Goal: Check status: Check status

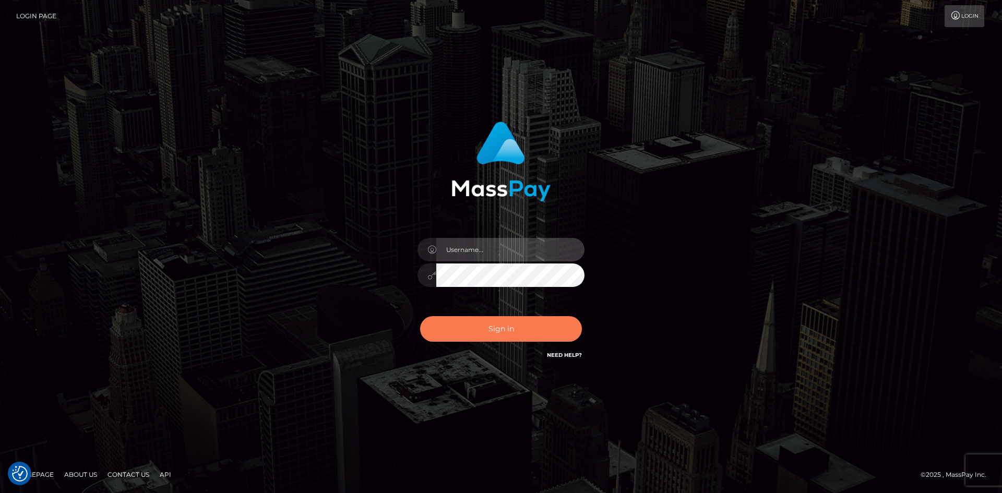
type input "alexstef"
click at [506, 325] on button "Sign in" at bounding box center [501, 329] width 162 height 26
type input "alexstef"
click at [505, 335] on button "Sign in" at bounding box center [501, 329] width 162 height 26
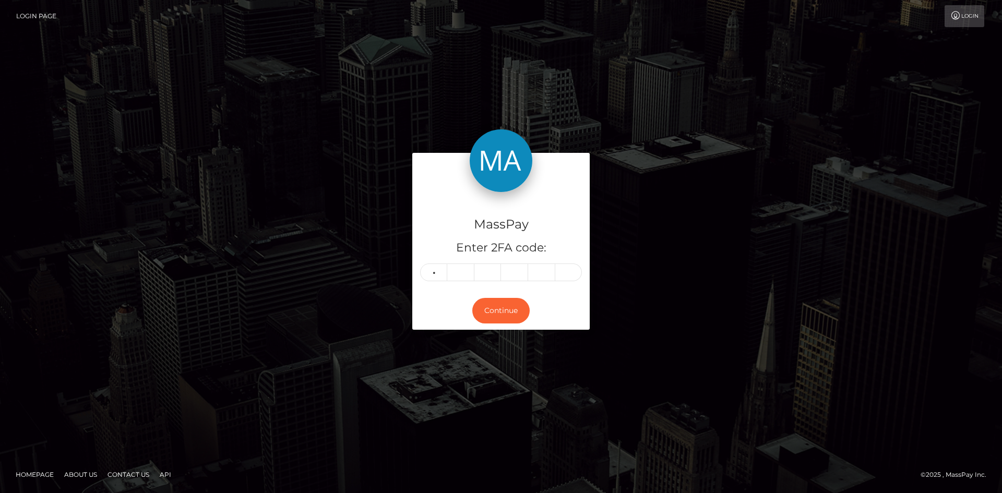
type input "0"
type input "5"
type input "1"
type input "4"
type input "0"
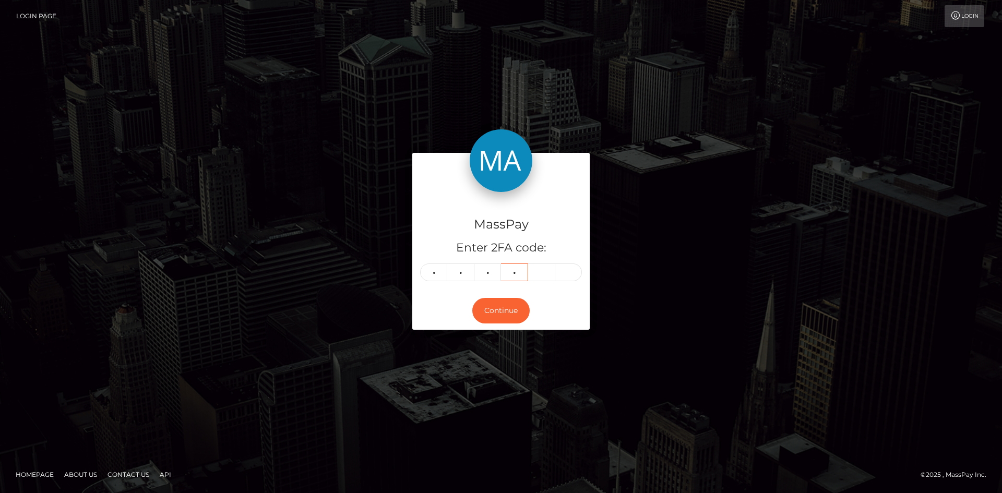
type input "6"
type input "8"
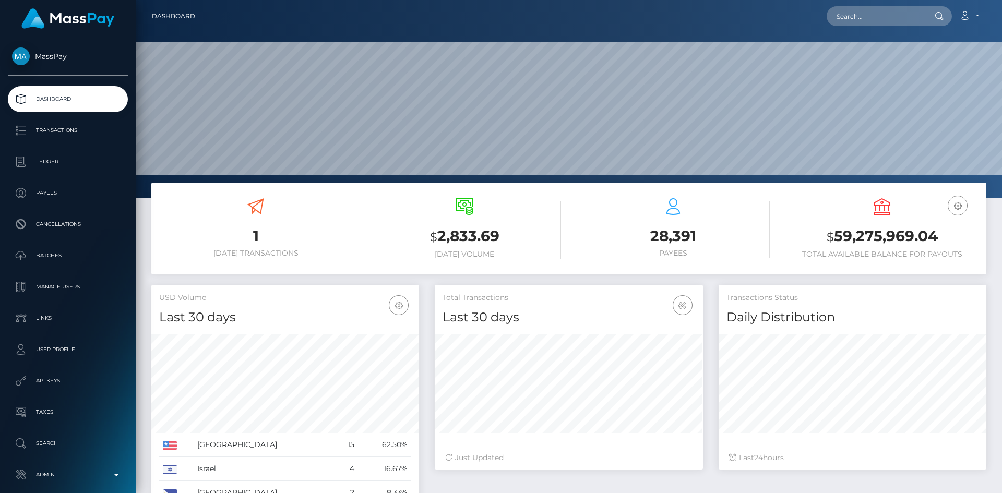
scroll to position [185, 268]
click at [843, 15] on input "text" at bounding box center [875, 16] width 98 height 20
paste input "apple:000089.ec4fae18c3704ba99b05e113a8cfe168.0317"
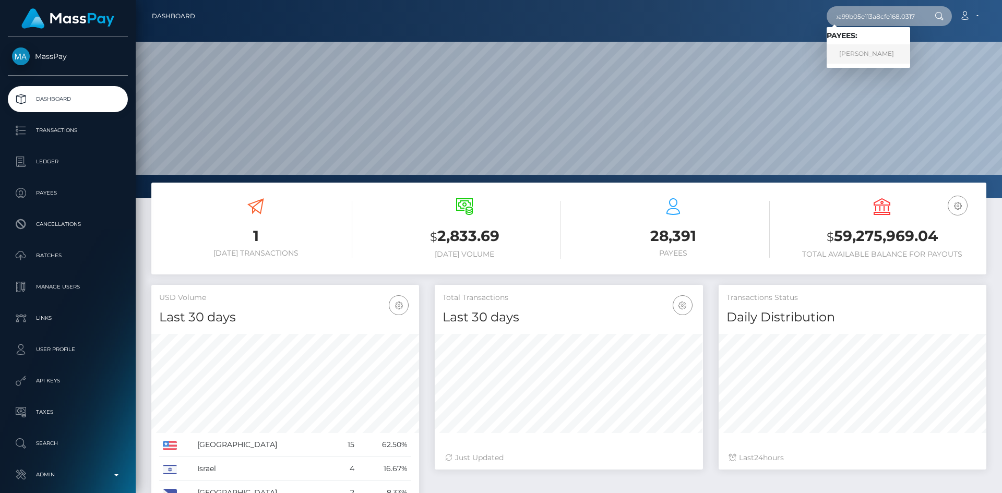
type input "apple:000089.ec4fae18c3704ba99b05e113a8cfe168.0317"
click at [868, 51] on link "VALENTIN GUERRERO RUIZ" at bounding box center [867, 53] width 83 height 19
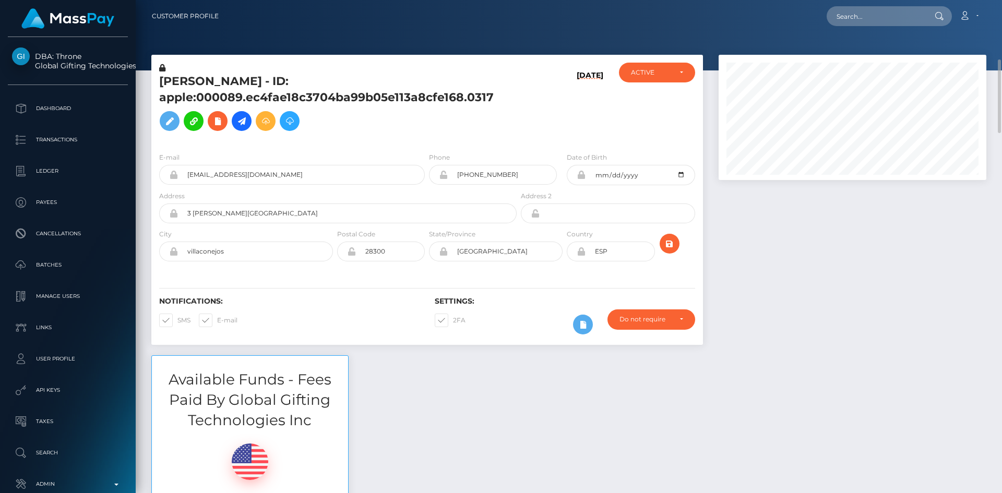
scroll to position [52, 0]
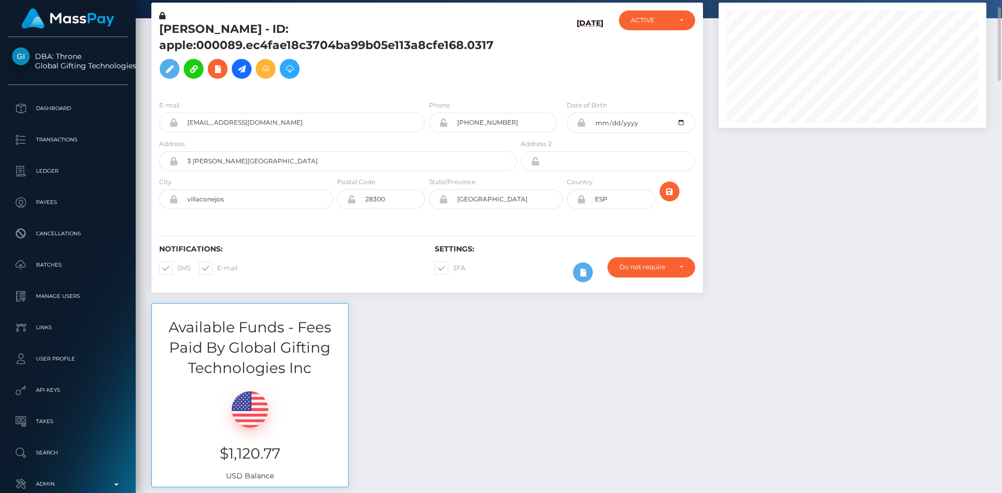
click at [453, 270] on span at bounding box center [453, 268] width 0 height 8
click at [453, 268] on input "2FA" at bounding box center [456, 264] width 7 height 7
checkbox input "false"
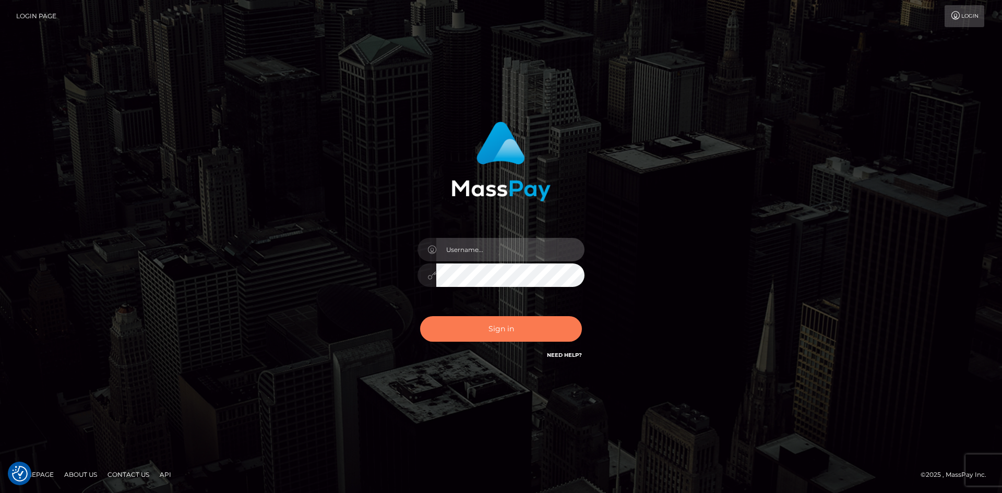
type input "alexstef"
click at [514, 324] on button "Sign in" at bounding box center [501, 329] width 162 height 26
type input "alexstef"
click at [512, 323] on button "Sign in" at bounding box center [501, 329] width 162 height 26
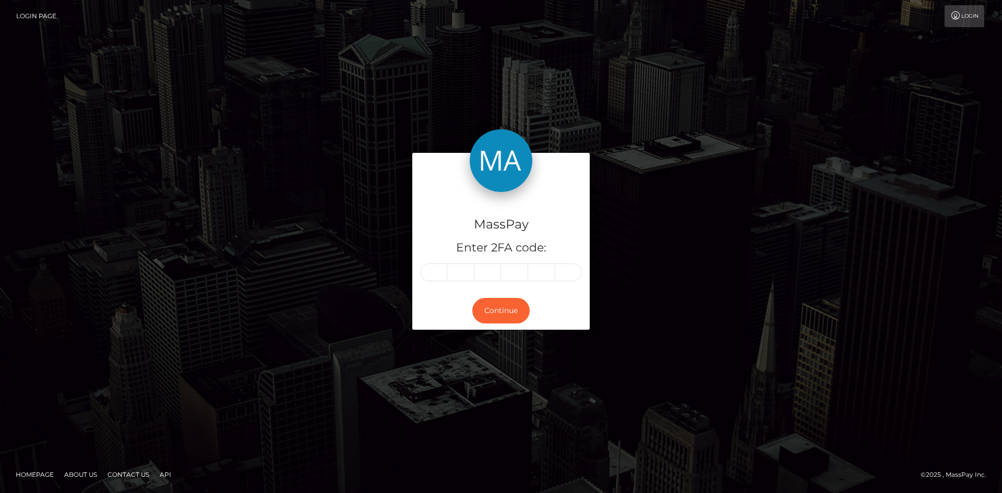
click at [434, 275] on input "text" at bounding box center [433, 272] width 27 height 18
type input "9"
type input "6"
type input "3"
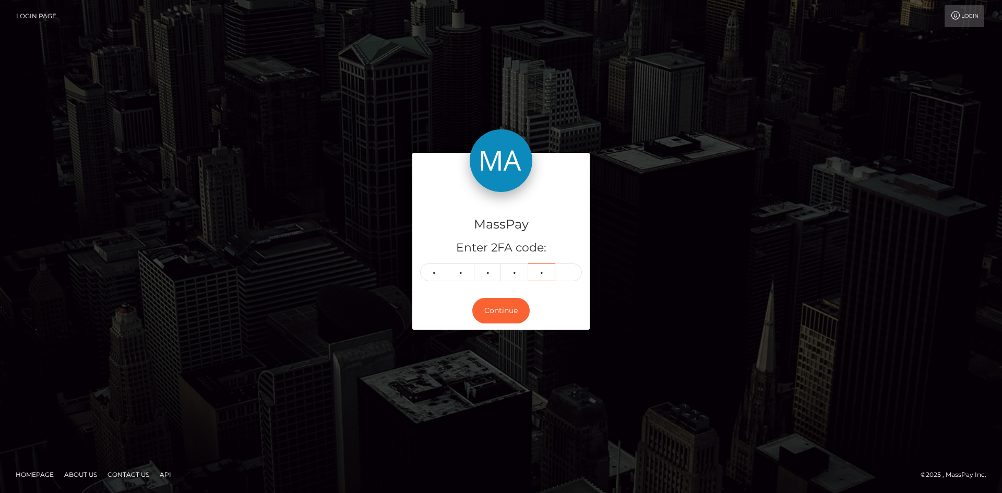
type input "2"
type input "6"
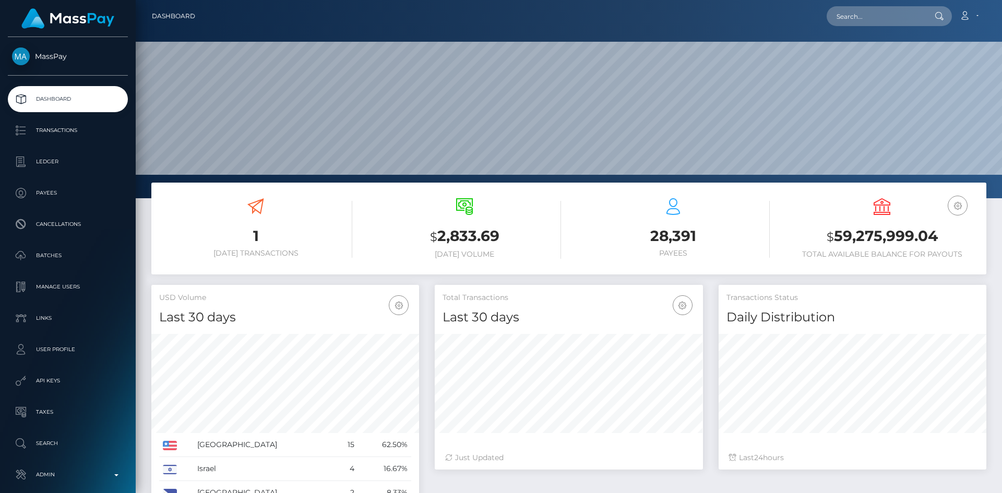
scroll to position [185, 268]
click at [860, 19] on input "text" at bounding box center [875, 16] width 98 height 20
paste input "514ca179cc51414db1a5f567d4007051"
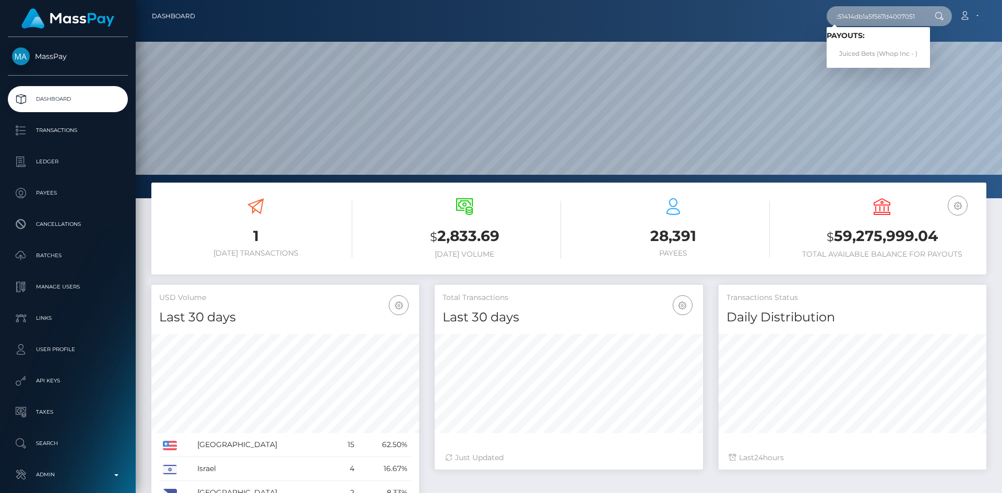
type input "514ca179cc51414db1a5f567d4007051"
click at [860, 51] on link "Juiced Bets (Whop Inc - )" at bounding box center [877, 53] width 103 height 19
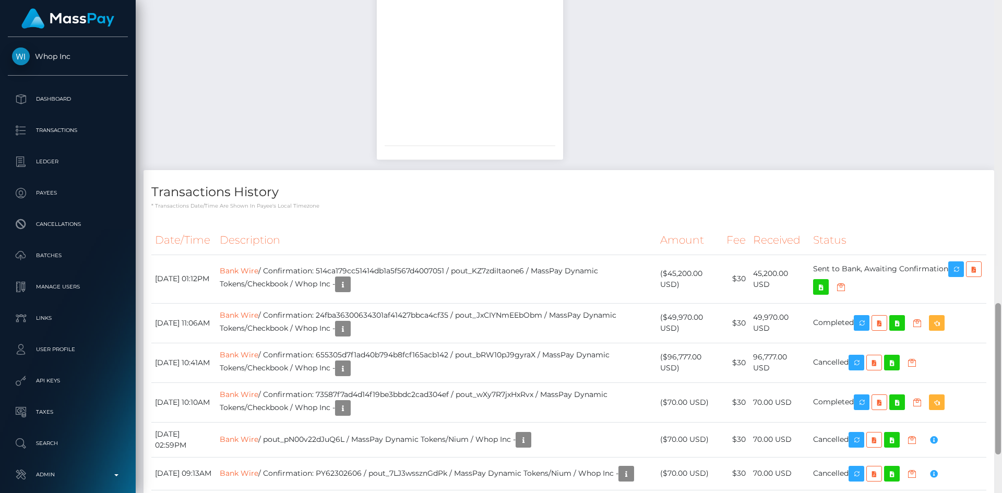
scroll to position [976, 0]
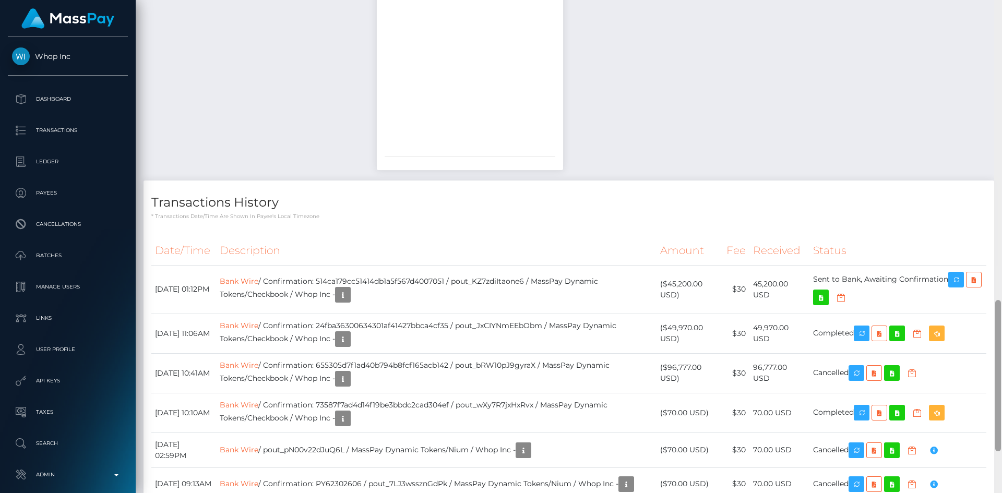
drag, startPoint x: 998, startPoint y: 141, endPoint x: 1001, endPoint y: 421, distance: 279.7
click at [1001, 421] on div at bounding box center [998, 246] width 8 height 493
click at [349, 296] on icon "button" at bounding box center [343, 295] width 13 height 13
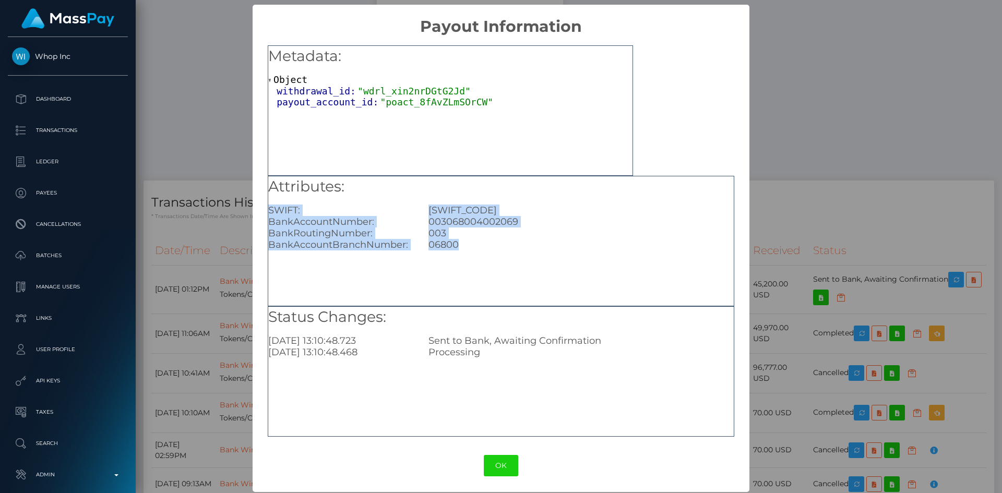
drag, startPoint x: 466, startPoint y: 241, endPoint x: 263, endPoint y: 212, distance: 204.5
click at [263, 212] on div "Metadata: Object withdrawal_id: "wdrl_xin2nrDGtG2Jd" payout_account_id: "poact_…" at bounding box center [501, 237] width 496 height 403
copy div "SWIFT: [SWIFT_CODE] BankAccountNumber: [FINANCIAL_ID] BankRoutingNumber: 003 Ba…"
click at [755, 205] on div "× Payout Information Metadata: Object withdrawal_id: "wdrl_xin2nrDGtG2Jd" payou…" at bounding box center [501, 246] width 1002 height 493
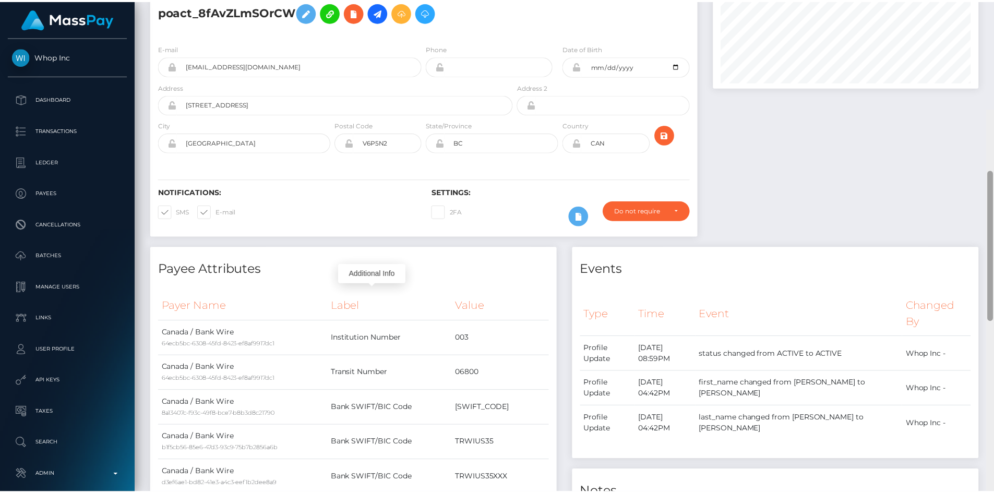
scroll to position [0, 0]
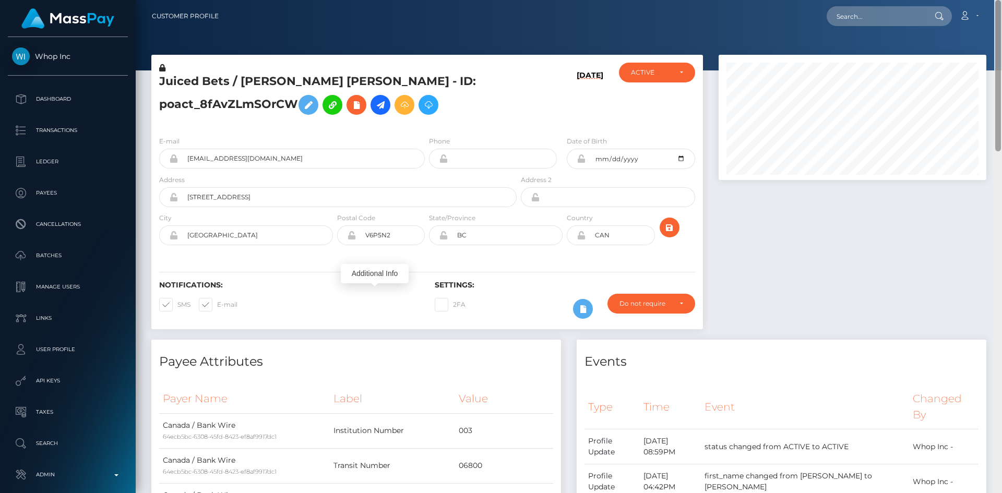
drag, startPoint x: 996, startPoint y: 311, endPoint x: 1001, endPoint y: -22, distance: 332.9
click at [1001, 0] on html "Whop Inc Dashboard Transactions Ledger Payees Cancellations Links" at bounding box center [501, 246] width 1002 height 493
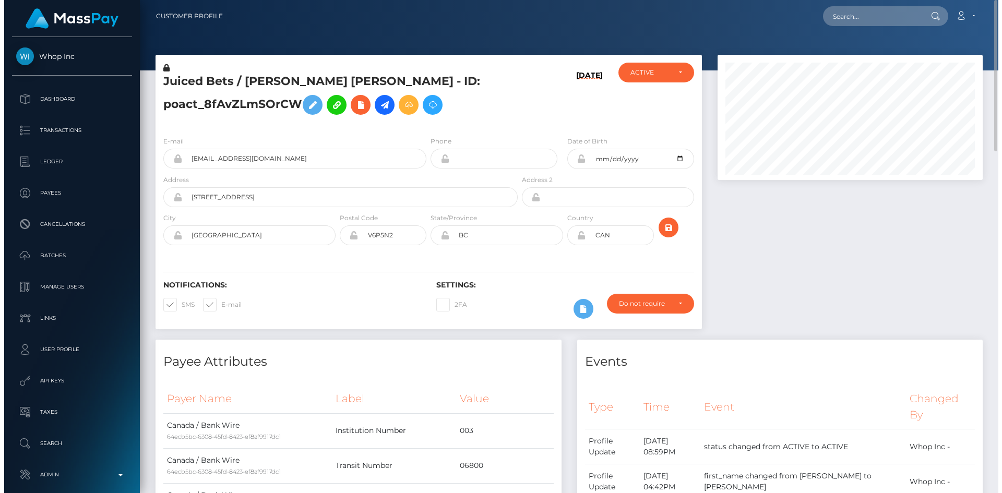
scroll to position [521637, 521497]
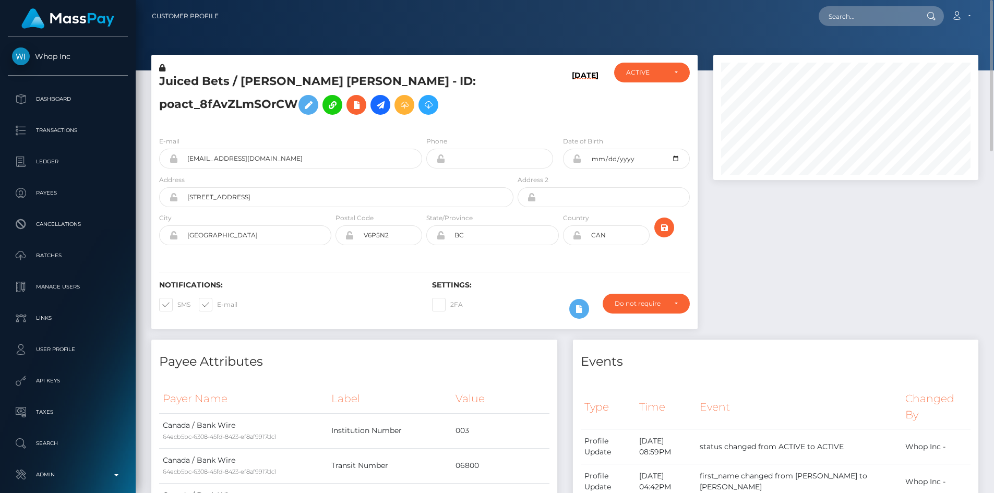
click at [246, 81] on h5 "Juiced Bets / [PERSON_NAME] [PERSON_NAME] - ID: poact_8fAvZLmSOrCW" at bounding box center [333, 97] width 349 height 46
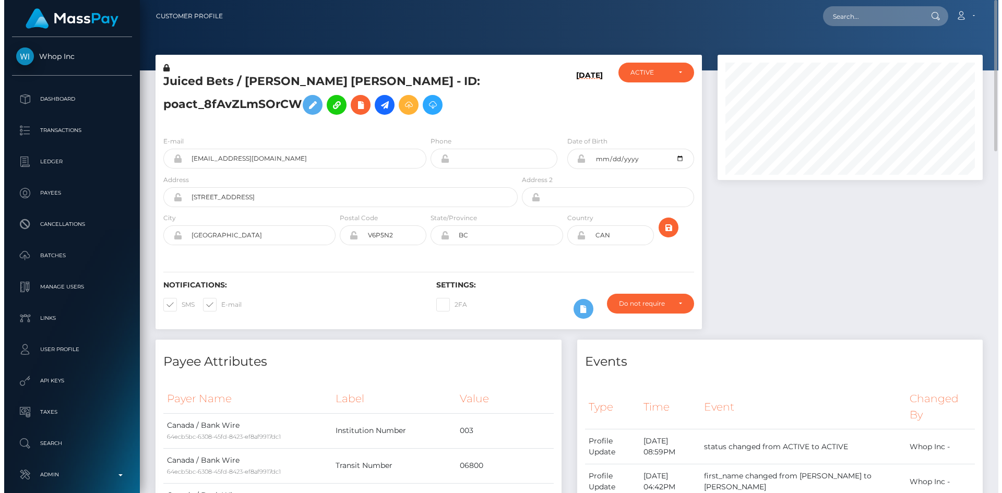
scroll to position [125, 268]
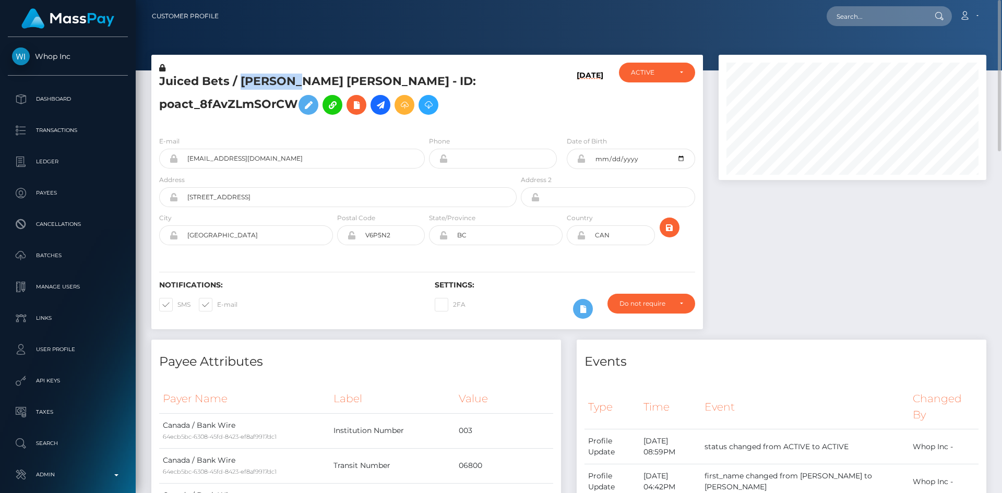
click at [246, 81] on h5 "Juiced Bets / [PERSON_NAME] [PERSON_NAME] - ID: poact_8fAvZLmSOrCW" at bounding box center [335, 97] width 352 height 46
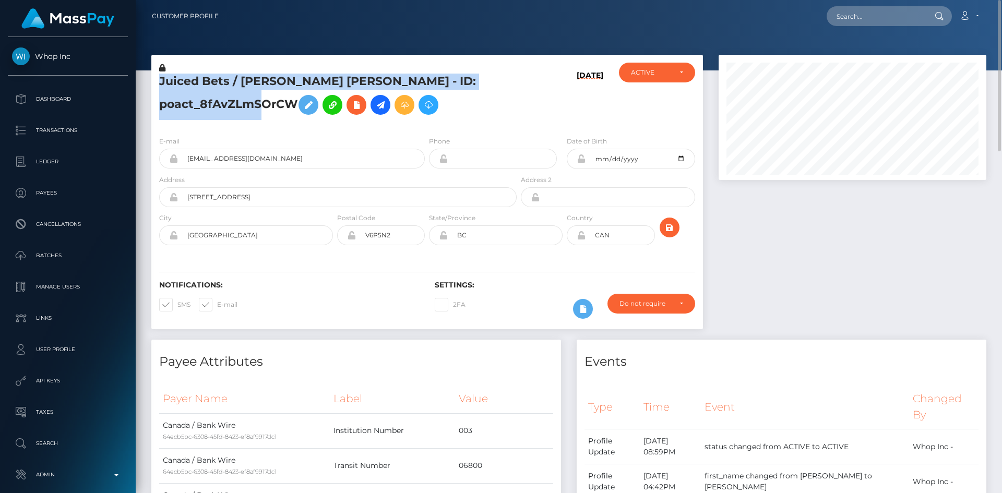
click at [246, 81] on h5 "Juiced Bets / [PERSON_NAME] [PERSON_NAME] - ID: poact_8fAvZLmSOrCW" at bounding box center [335, 97] width 352 height 46
click at [229, 114] on h5 "Juiced Bets / [PERSON_NAME] [PERSON_NAME] - ID: poact_8fAvZLmSOrCW" at bounding box center [335, 97] width 352 height 46
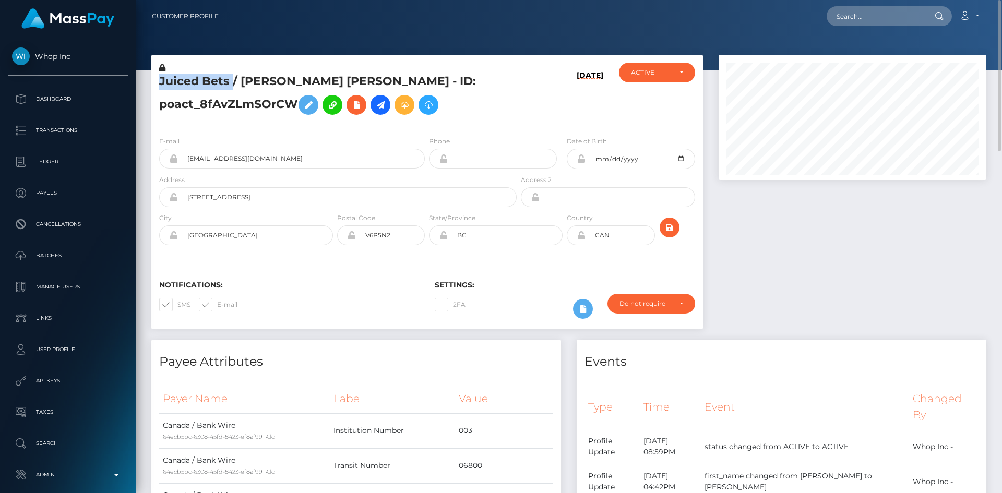
drag, startPoint x: 232, startPoint y: 79, endPoint x: 148, endPoint y: 84, distance: 84.2
click at [148, 84] on div "Juiced Bets / [PERSON_NAME] [PERSON_NAME] - ID: poact_8fAvZLmSOrCW [DATE] CLOSE…" at bounding box center [426, 197] width 567 height 285
click at [208, 86] on h5 "Juiced Bets / [PERSON_NAME] [PERSON_NAME] - ID: poact_8fAvZLmSOrCW" at bounding box center [335, 97] width 352 height 46
drag, startPoint x: 228, startPoint y: 80, endPoint x: 155, endPoint y: 84, distance: 72.6
click at [155, 84] on div "Juiced Bets / [PERSON_NAME] [PERSON_NAME] - ID: poact_8fAvZLmSOrCW" at bounding box center [334, 95] width 367 height 65
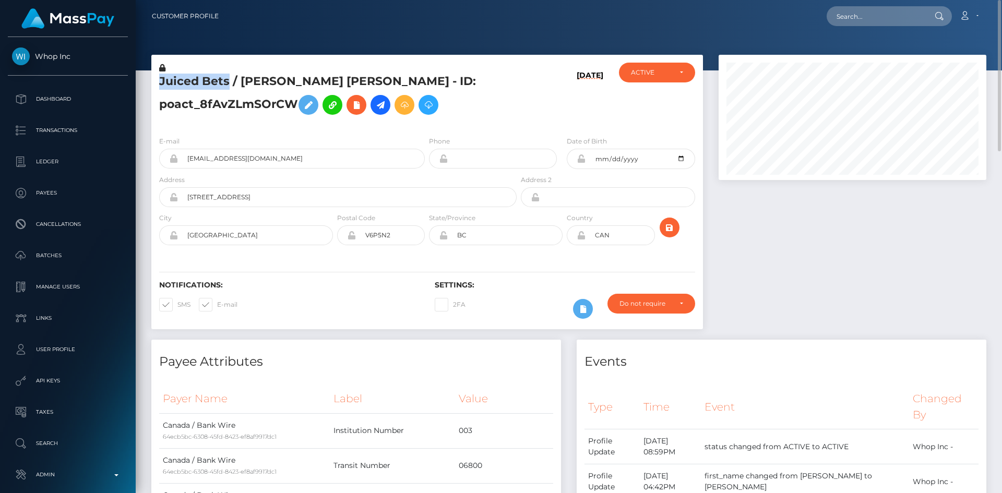
copy h5 "Juiced Bets"
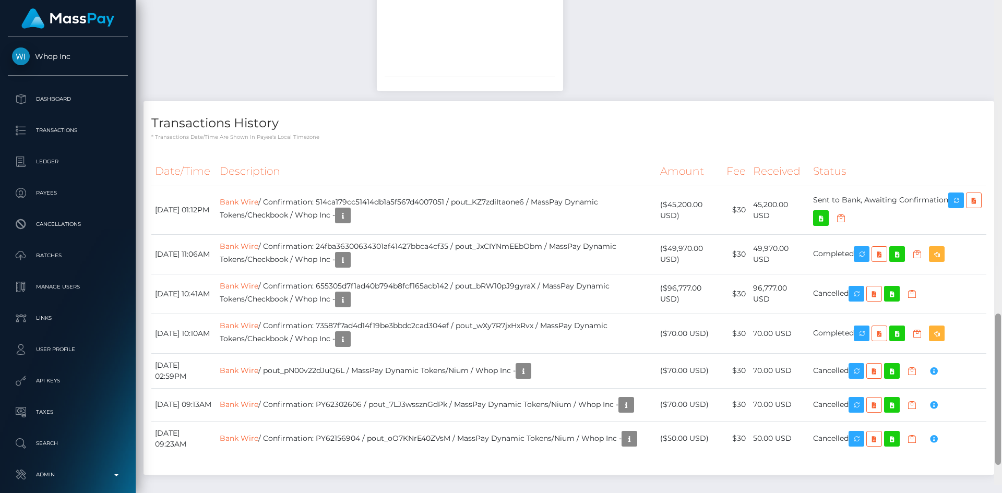
scroll to position [1061, 0]
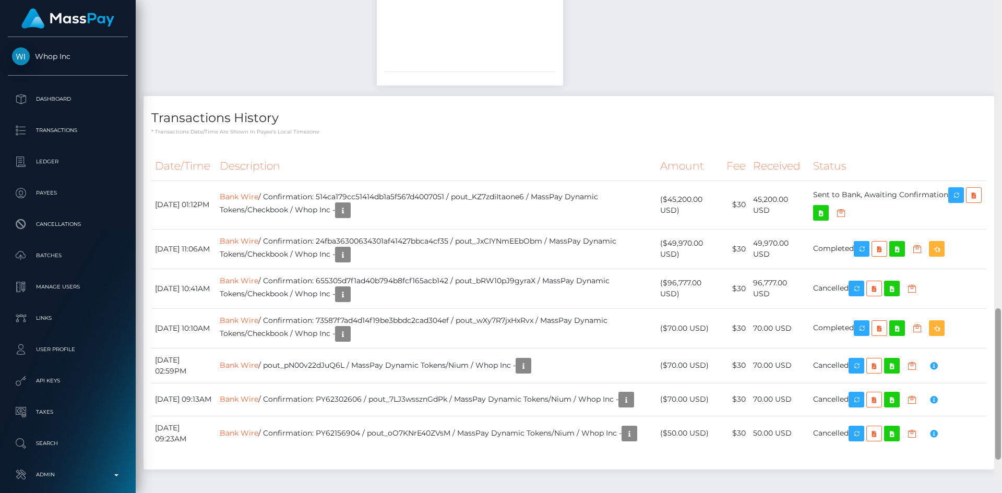
drag, startPoint x: 994, startPoint y: 129, endPoint x: 995, endPoint y: 417, distance: 288.5
click at [1001, 417] on div at bounding box center [998, 232] width 8 height 493
click at [349, 297] on icon "button" at bounding box center [343, 294] width 13 height 13
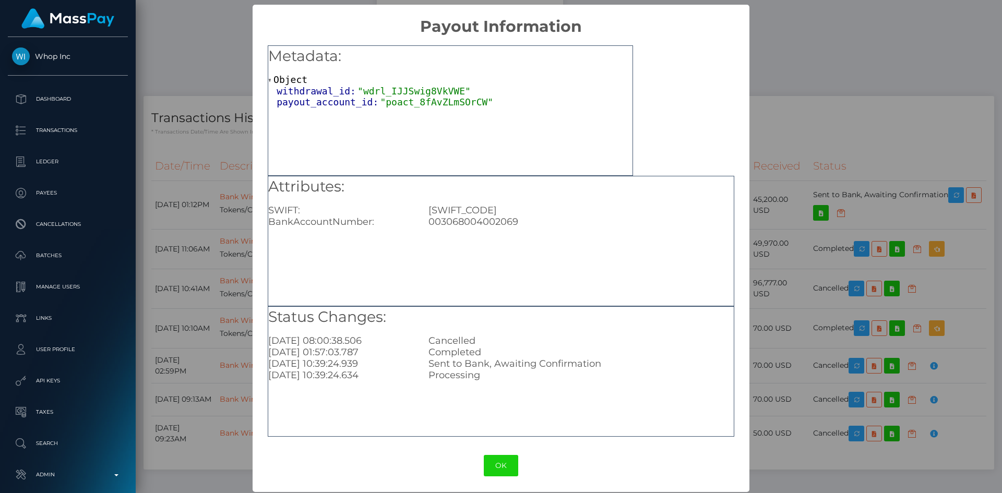
click at [498, 464] on button "OK" at bounding box center [501, 465] width 34 height 21
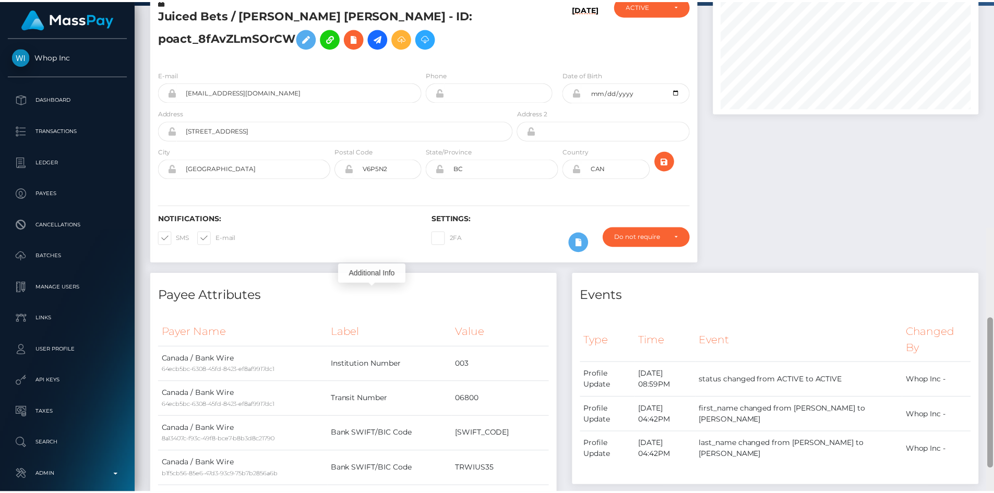
scroll to position [0, 0]
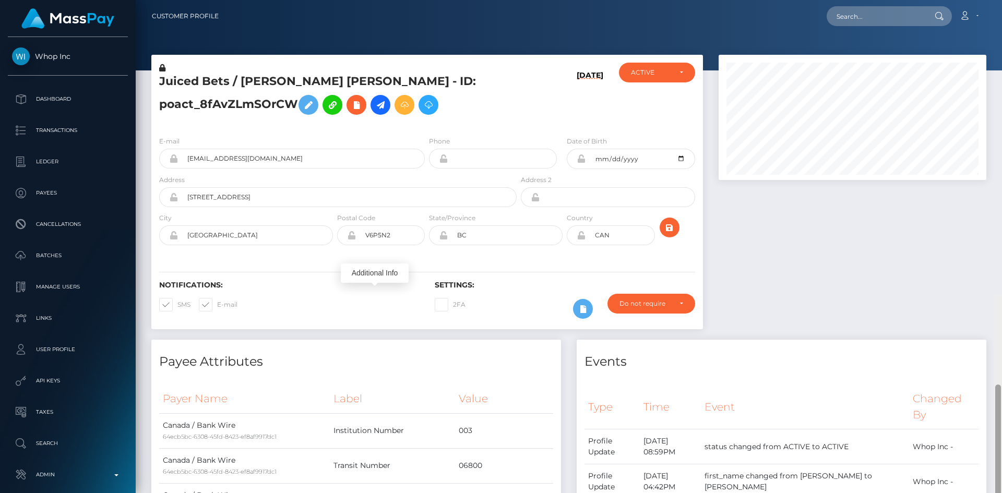
drag, startPoint x: 996, startPoint y: 369, endPoint x: 946, endPoint y: 22, distance: 350.9
click at [1001, 30] on div "Customer Profile Loading... Loading..." at bounding box center [569, 246] width 866 height 493
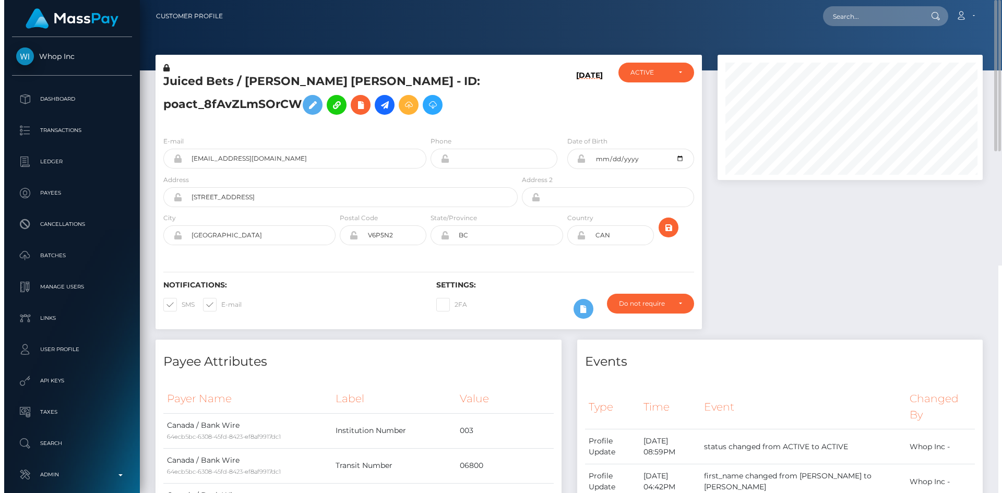
scroll to position [125, 268]
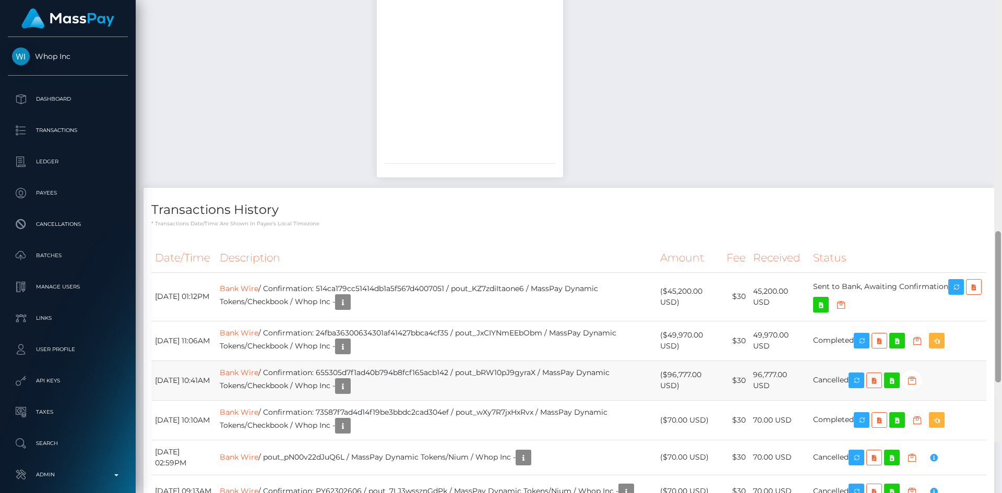
drag, startPoint x: 1000, startPoint y: 150, endPoint x: 955, endPoint y: 390, distance: 244.6
click at [999, 382] on div at bounding box center [998, 306] width 6 height 151
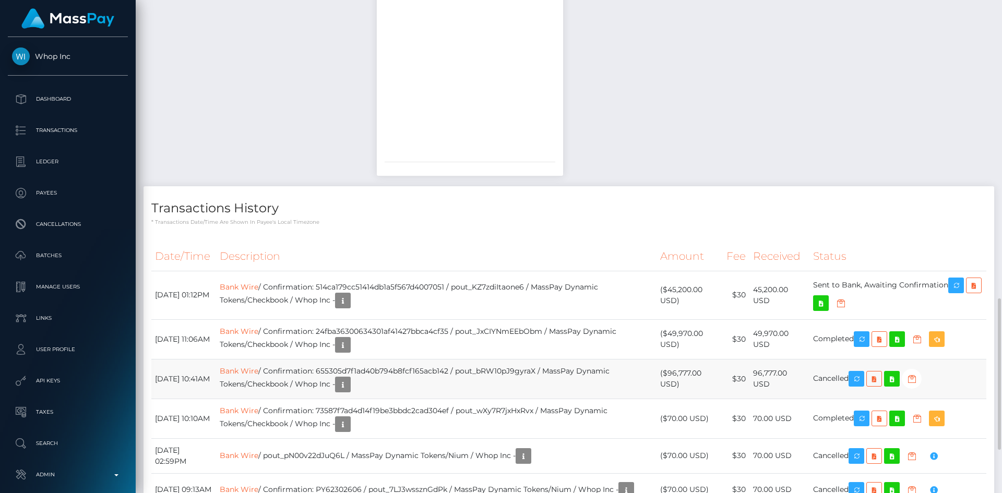
click at [433, 372] on td "Bank Wire / Confirmation: 655305d7f1ad40b794b8fcf165acb142 / pout_bRW10pJ9gyraX…" at bounding box center [436, 379] width 440 height 40
copy td "655305d7f1ad40b794b8fcf165acb142"
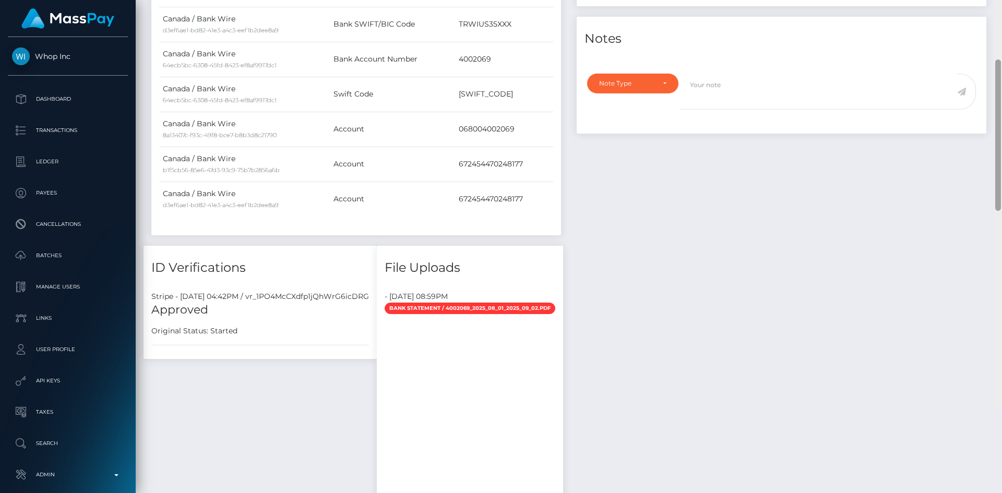
scroll to position [589, 0]
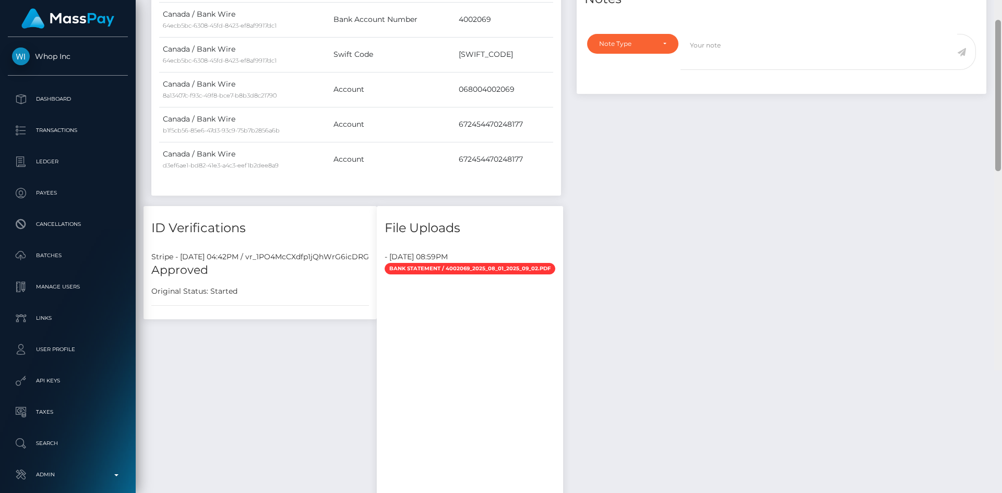
drag, startPoint x: 997, startPoint y: 310, endPoint x: 987, endPoint y: 182, distance: 128.2
click at [1001, 193] on div at bounding box center [998, 123] width 8 height 493
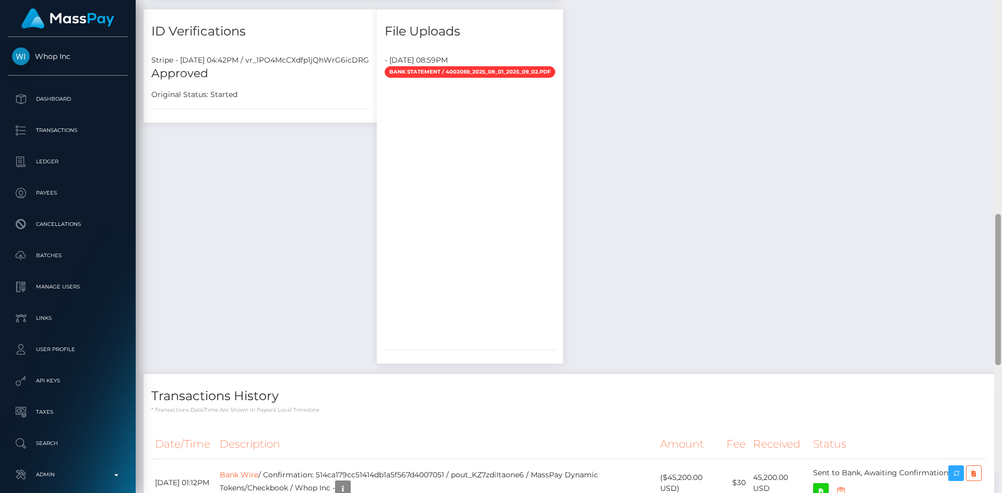
scroll to position [1111, 0]
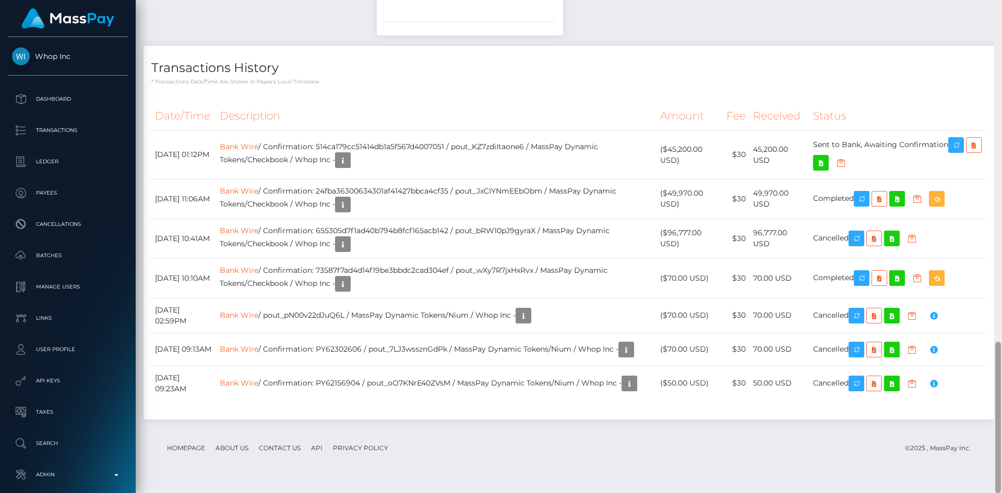
drag, startPoint x: 997, startPoint y: 203, endPoint x: 985, endPoint y: 439, distance: 236.7
click at [985, 439] on div "Customer Profile Loading... Loading..." at bounding box center [569, 246] width 866 height 493
click at [772, 149] on td "45,200.00 USD" at bounding box center [779, 154] width 60 height 49
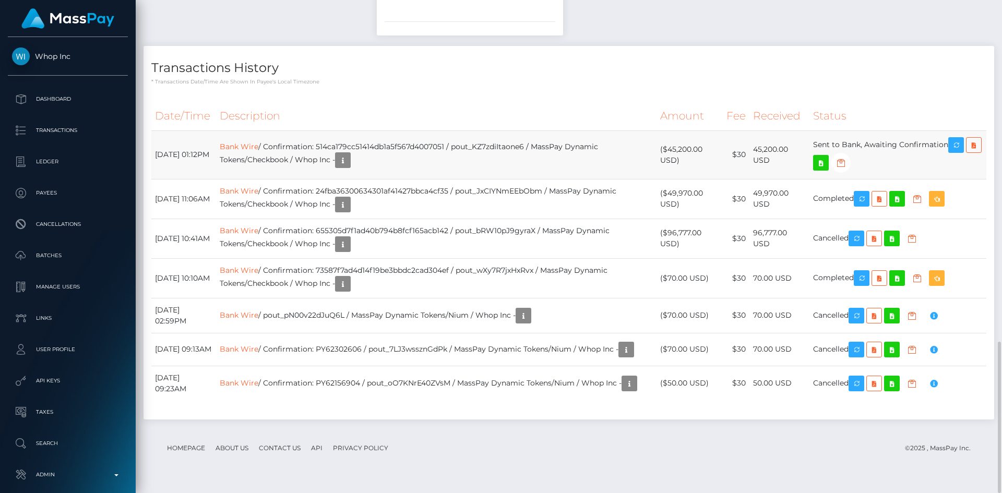
click at [772, 149] on td "45,200.00 USD" at bounding box center [779, 154] width 60 height 49
copy tr "45,200.00 USD"
